Goal: Navigation & Orientation: Find specific page/section

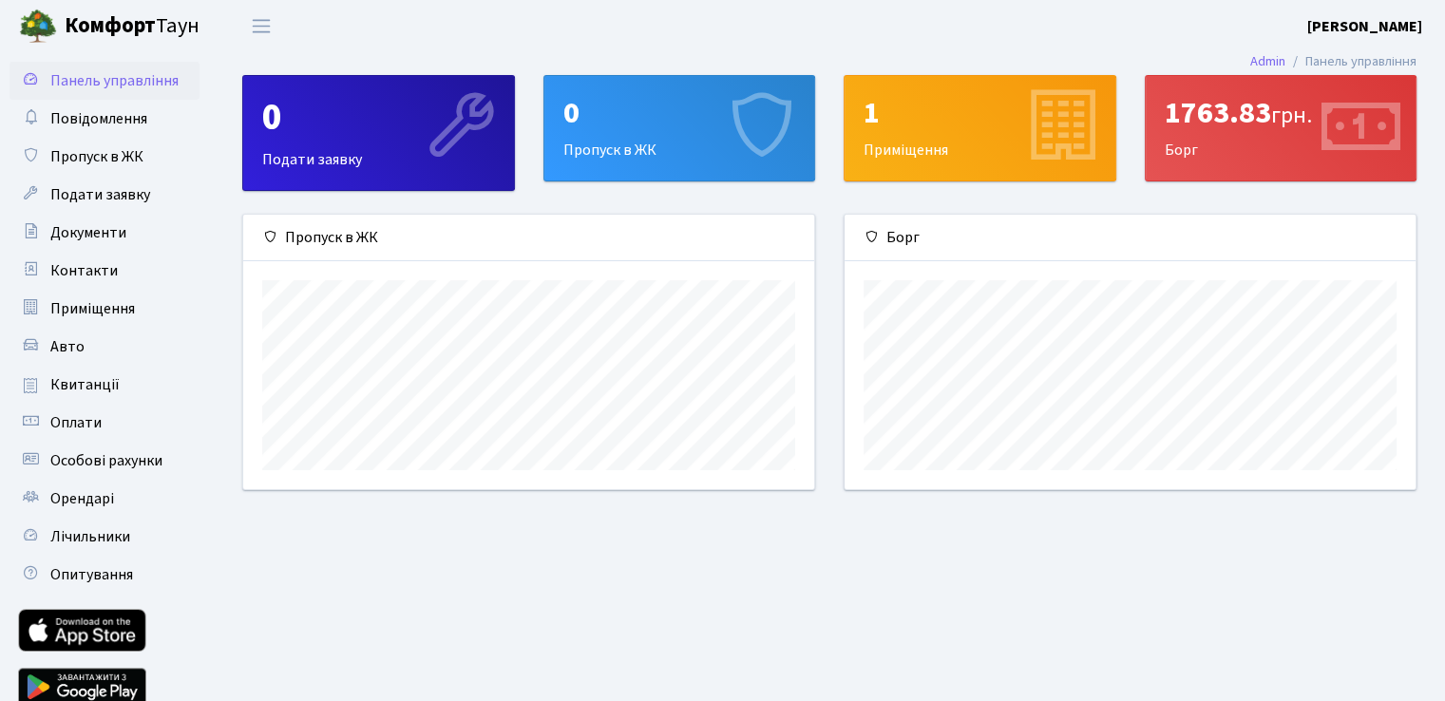
scroll to position [274, 570]
click at [76, 434] on link "Оплати" at bounding box center [105, 423] width 190 height 38
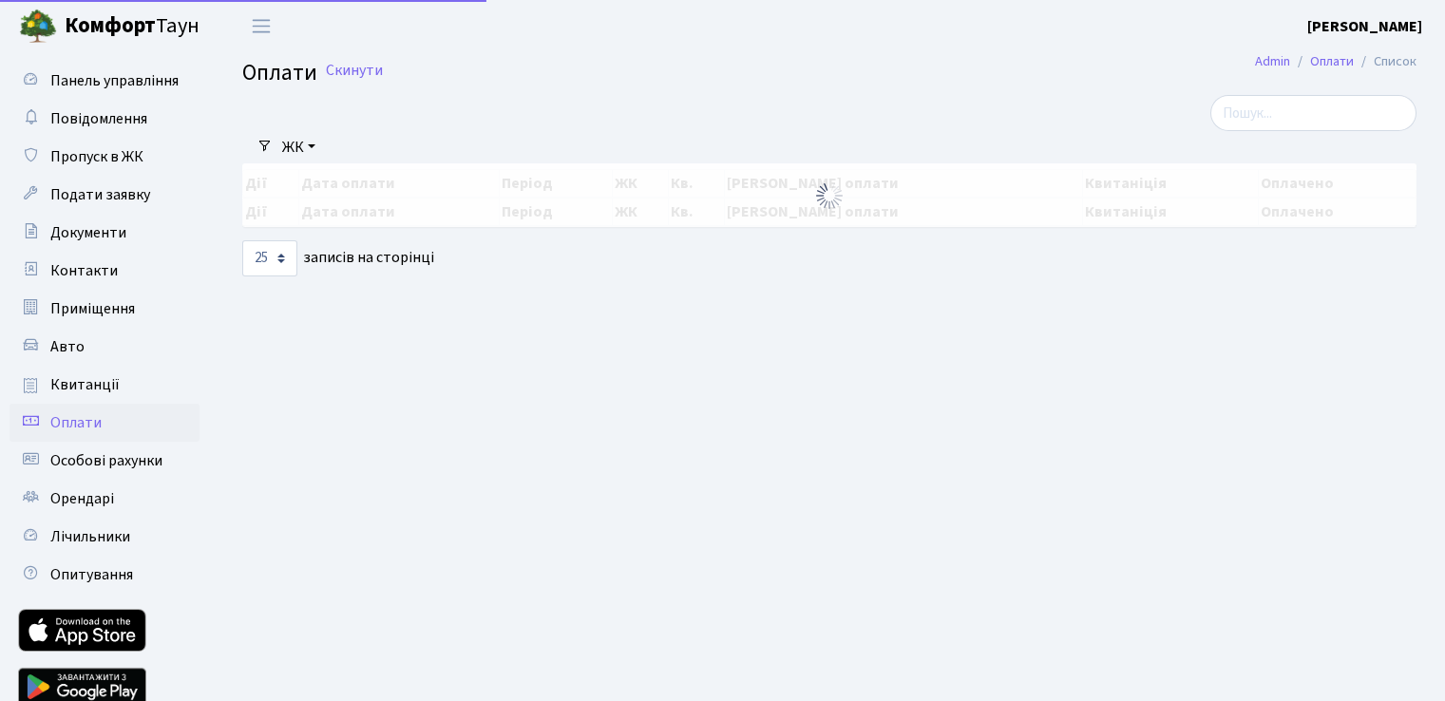
select select "25"
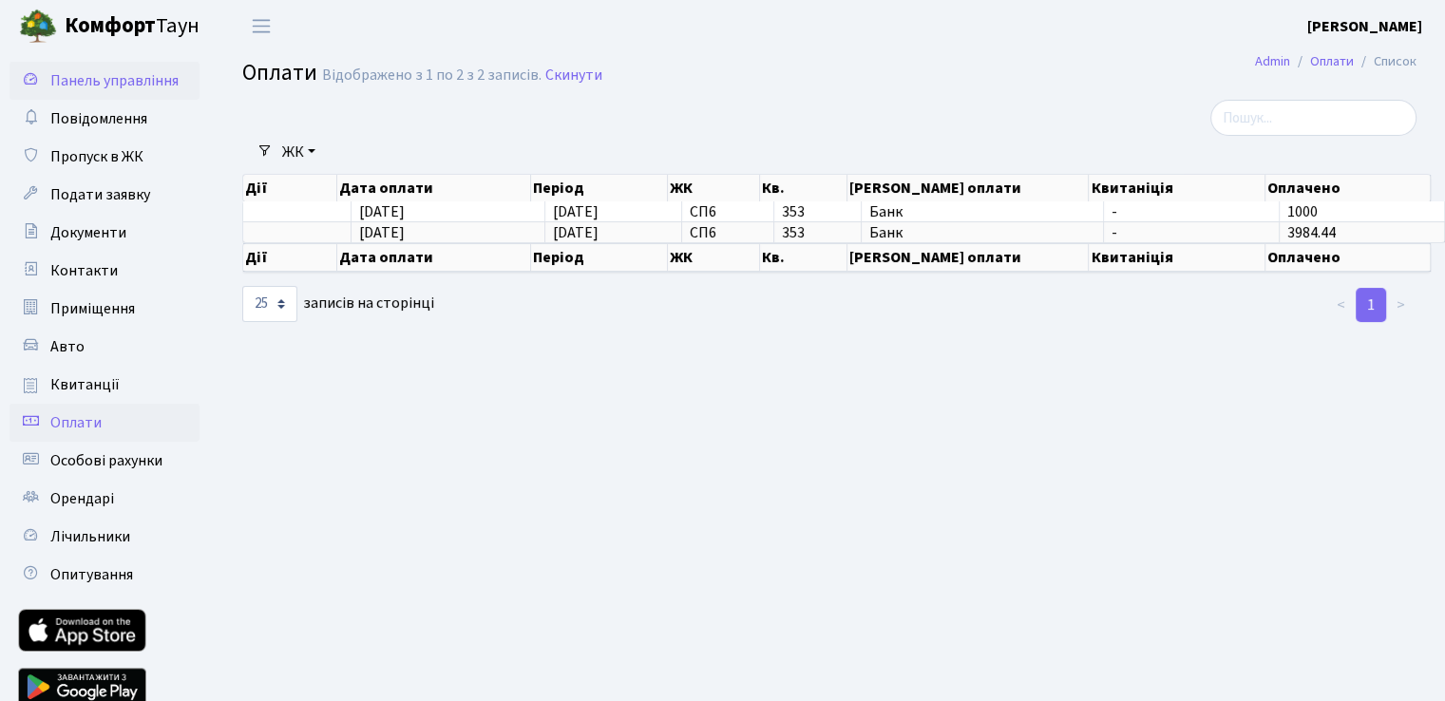
click at [124, 78] on span "Панель управління" at bounding box center [114, 80] width 128 height 21
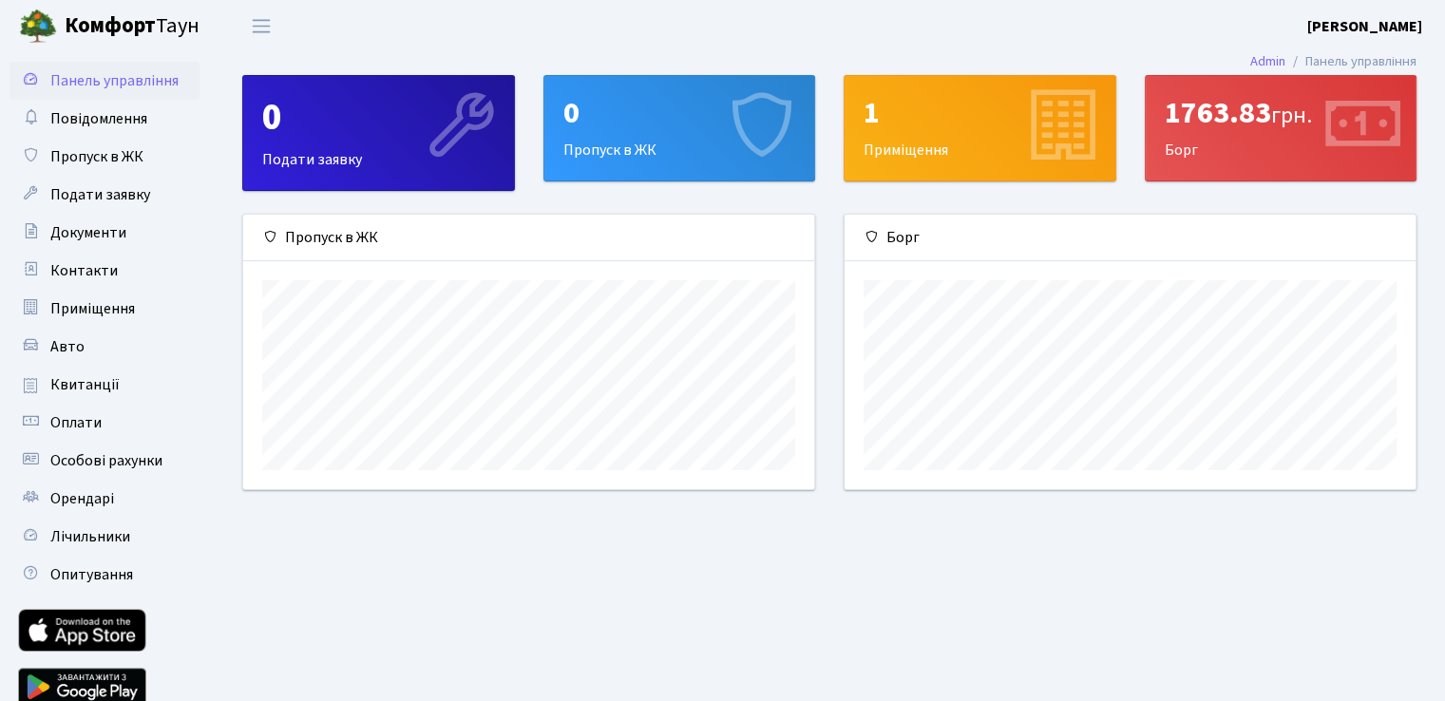
scroll to position [274, 570]
click at [111, 89] on span "Панель управління" at bounding box center [114, 80] width 128 height 21
click at [931, 137] on div "1 Приміщення" at bounding box center [980, 128] width 271 height 105
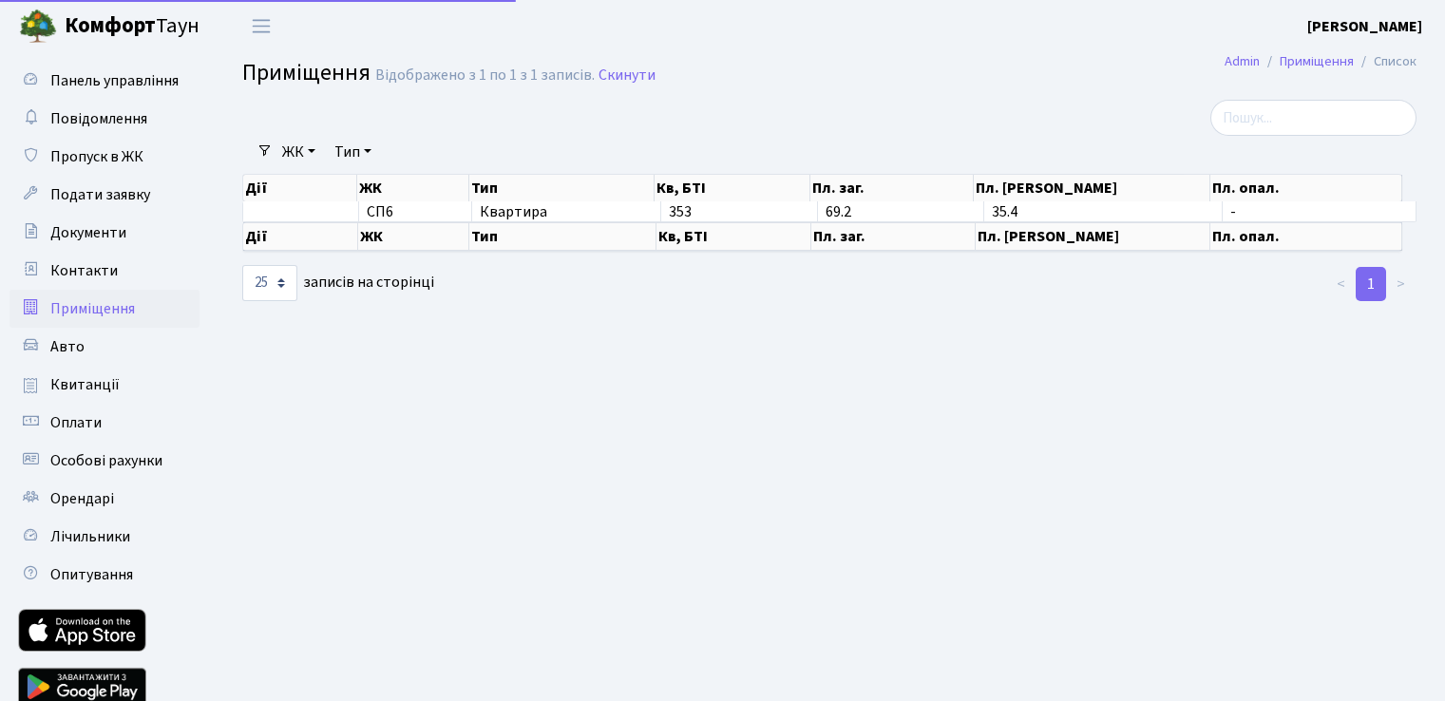
select select "25"
